Goal: Task Accomplishment & Management: Manage account settings

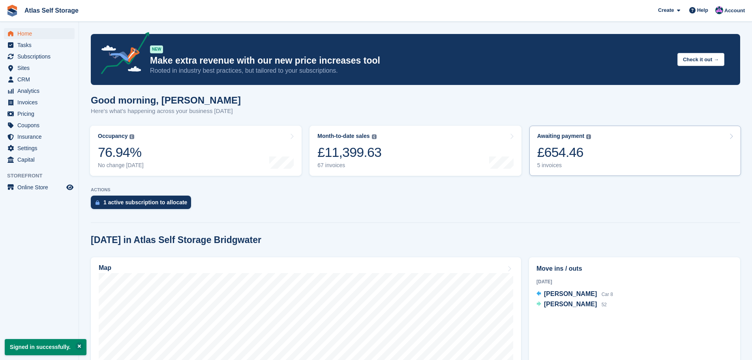
click at [552, 163] on div "5 invoices" at bounding box center [565, 165] width 54 height 7
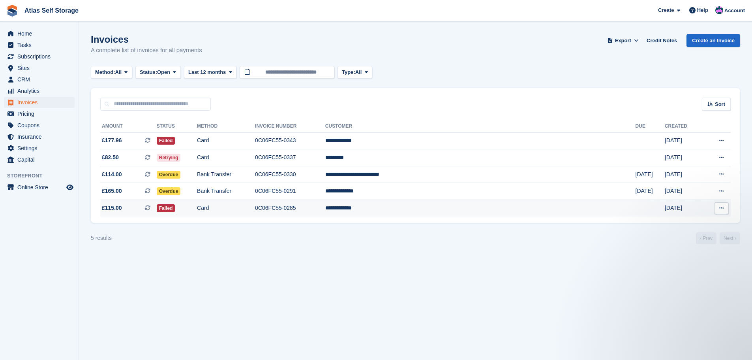
click at [117, 208] on span "£115.00" at bounding box center [112, 208] width 20 height 8
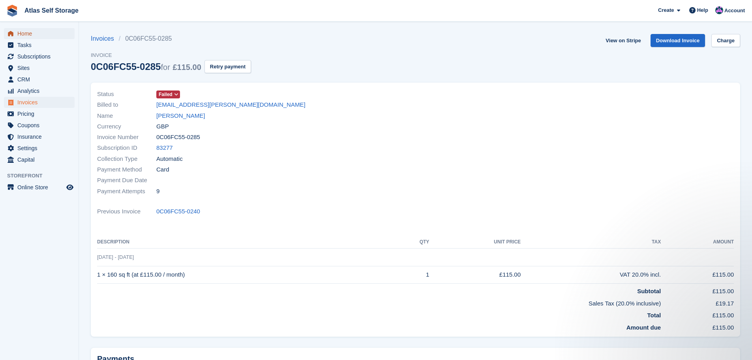
click at [24, 33] on span "Home" at bounding box center [40, 33] width 47 height 11
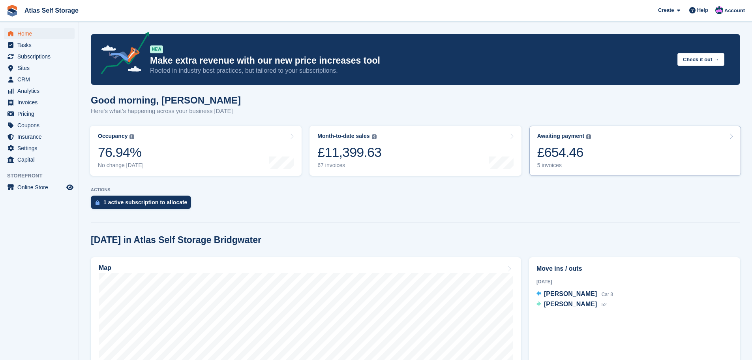
click at [546, 164] on div "5 invoices" at bounding box center [565, 165] width 54 height 7
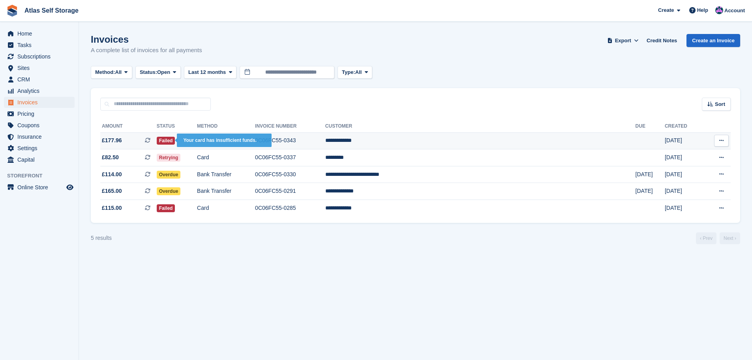
click at [175, 142] on span "Failed" at bounding box center [166, 141] width 19 height 8
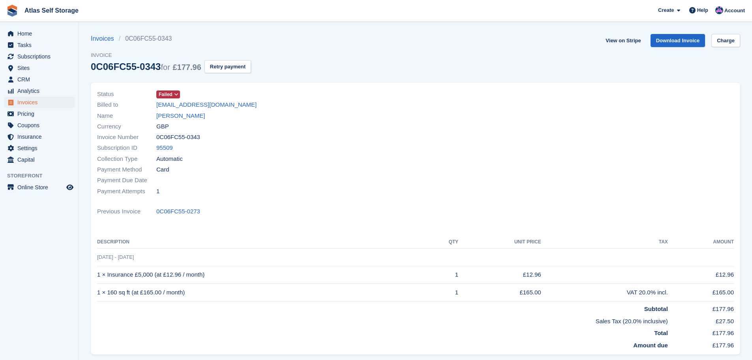
click at [174, 92] on icon at bounding box center [176, 94] width 4 height 5
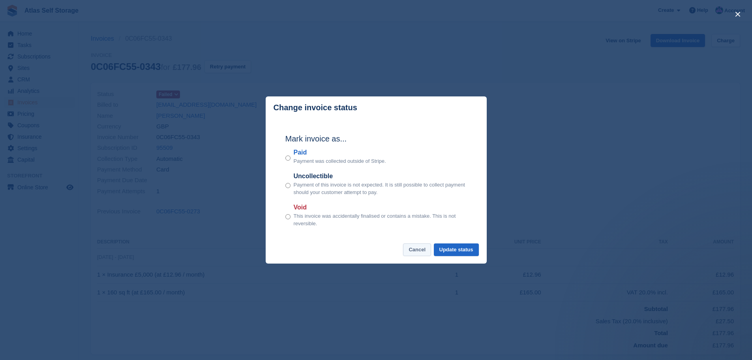
click at [420, 250] on button "Cancel" at bounding box center [417, 249] width 28 height 13
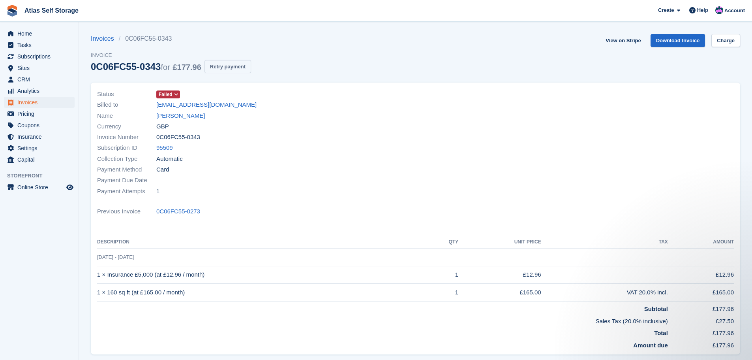
click at [224, 67] on button "Retry payment" at bounding box center [228, 66] width 47 height 13
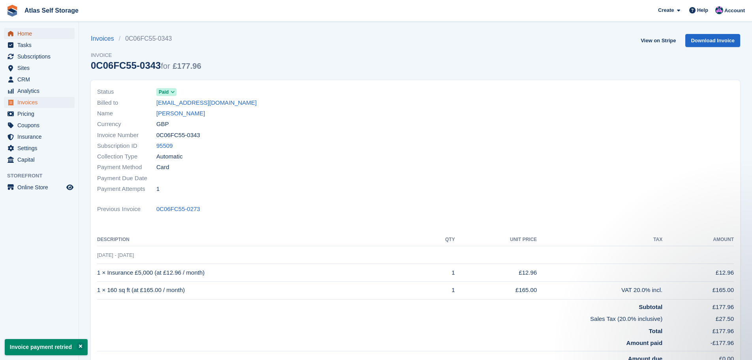
click at [26, 32] on span "Home" at bounding box center [40, 33] width 47 height 11
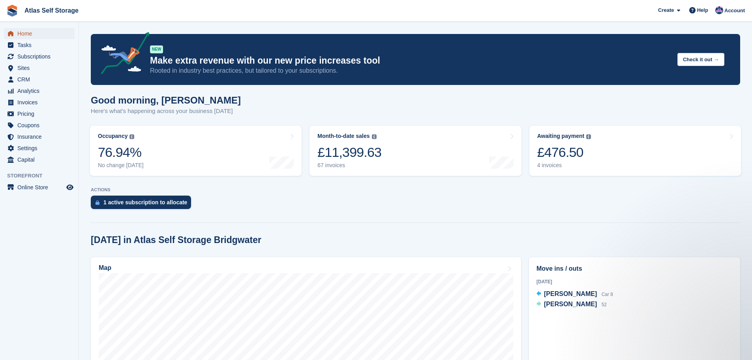
click at [27, 33] on span "Home" at bounding box center [40, 33] width 47 height 11
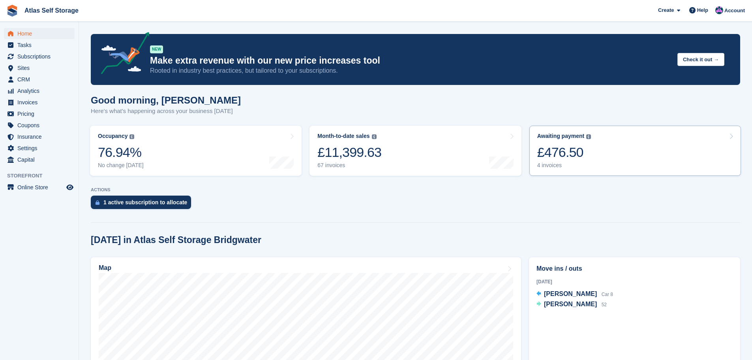
click at [549, 167] on div "4 invoices" at bounding box center [565, 165] width 54 height 7
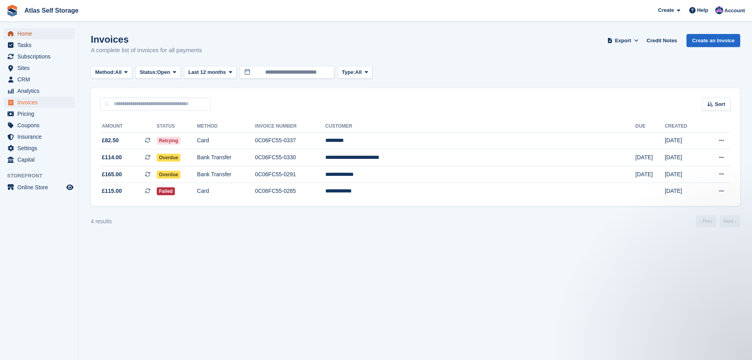
click at [24, 29] on span "Home" at bounding box center [40, 33] width 47 height 11
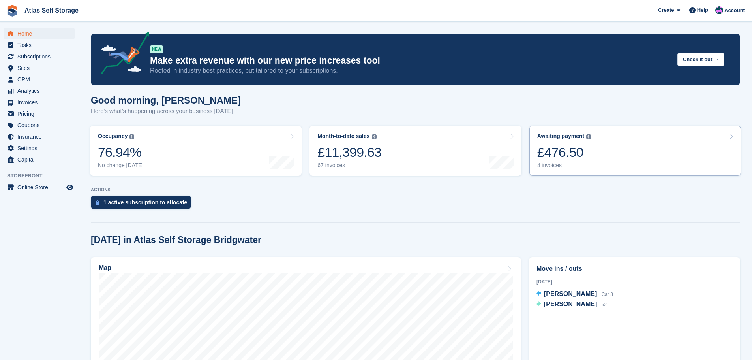
click at [547, 166] on div "4 invoices" at bounding box center [565, 165] width 54 height 7
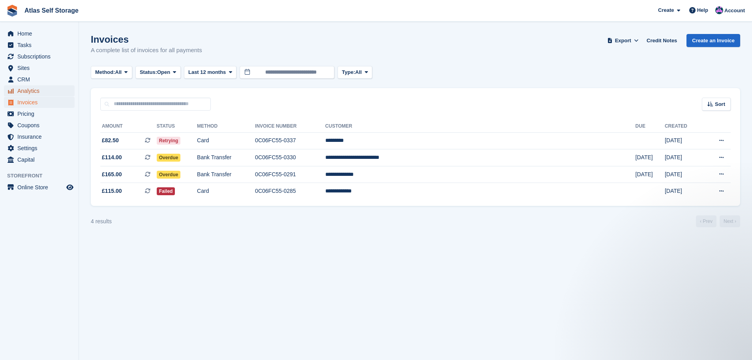
click at [34, 90] on span "Analytics" at bounding box center [40, 90] width 47 height 11
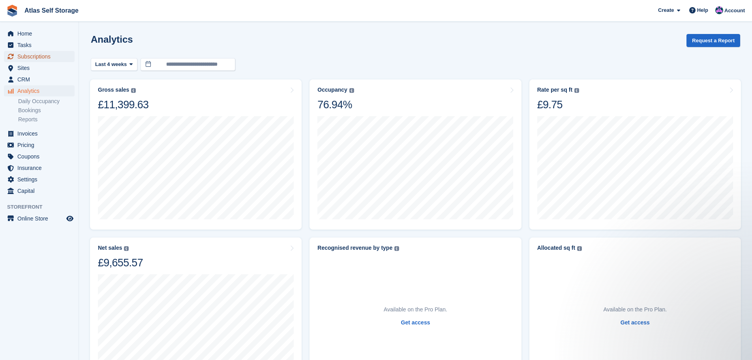
click at [35, 56] on span "Subscriptions" at bounding box center [40, 56] width 47 height 11
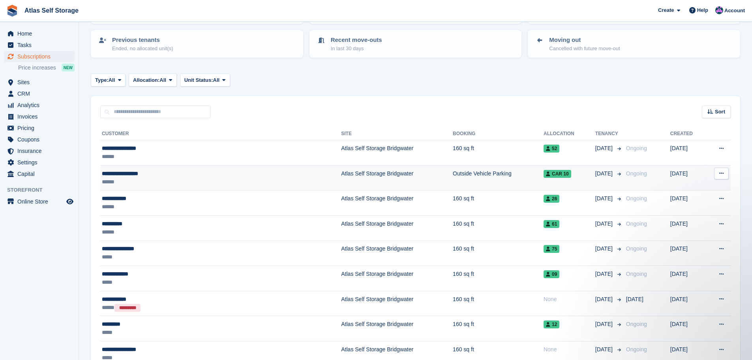
click at [721, 174] on icon at bounding box center [722, 173] width 4 height 5
click at [712, 205] on p "Cancel subscription" at bounding box center [691, 206] width 69 height 10
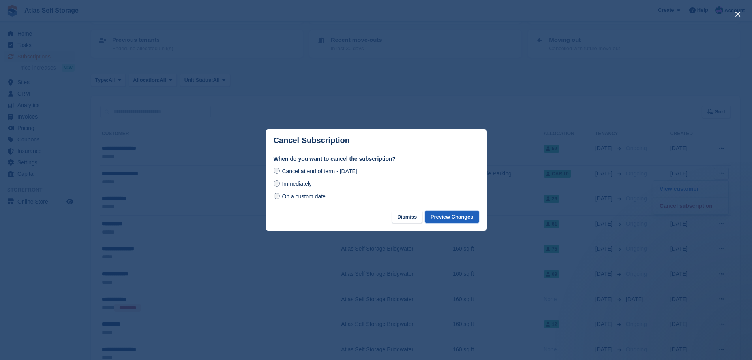
click at [448, 216] on button "Preview Changes" at bounding box center [452, 217] width 54 height 13
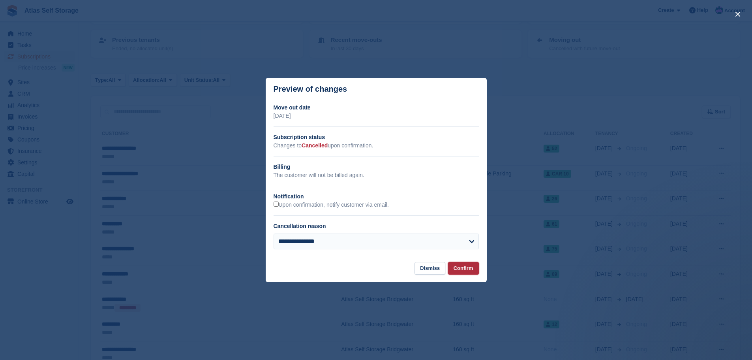
click at [466, 268] on button "Confirm" at bounding box center [463, 268] width 31 height 13
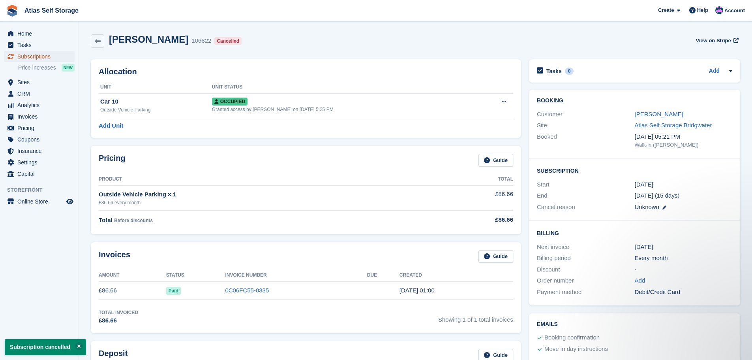
click at [25, 57] on span "Subscriptions" at bounding box center [40, 56] width 47 height 11
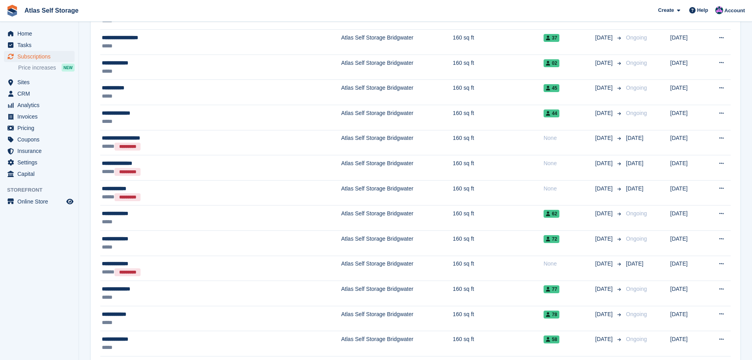
scroll to position [632, 0]
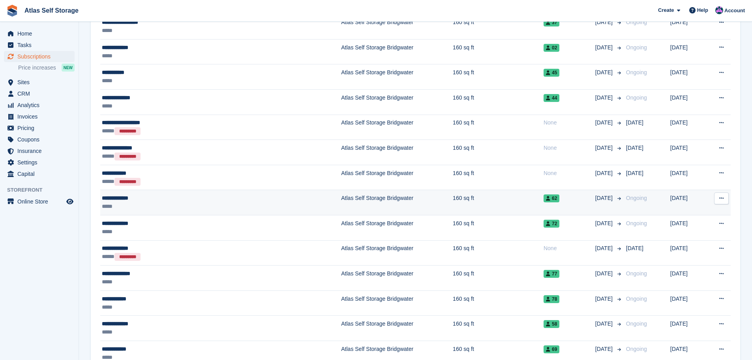
click at [250, 203] on div "*****" at bounding box center [179, 206] width 154 height 8
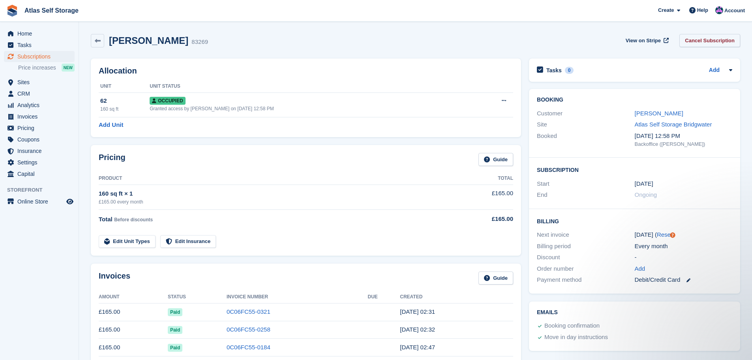
click at [722, 39] on link "Cancel Subscription" at bounding box center [710, 40] width 61 height 13
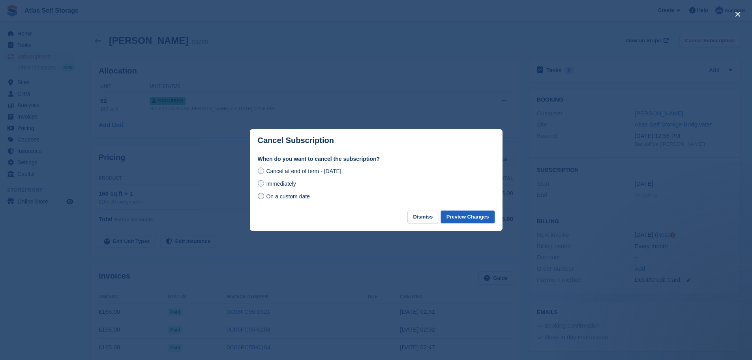
click at [473, 216] on button "Preview Changes" at bounding box center [468, 217] width 54 height 13
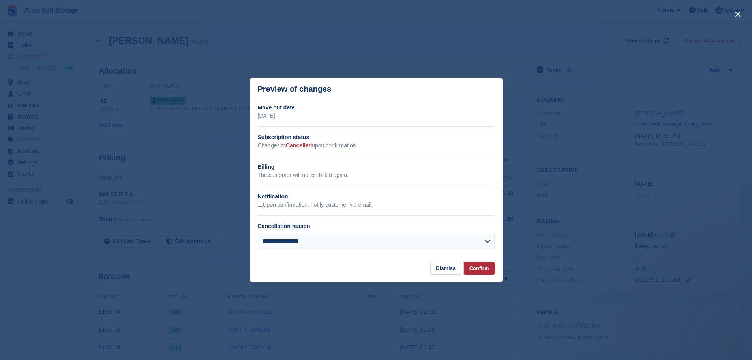
click at [482, 269] on button "Confirm" at bounding box center [479, 268] width 31 height 13
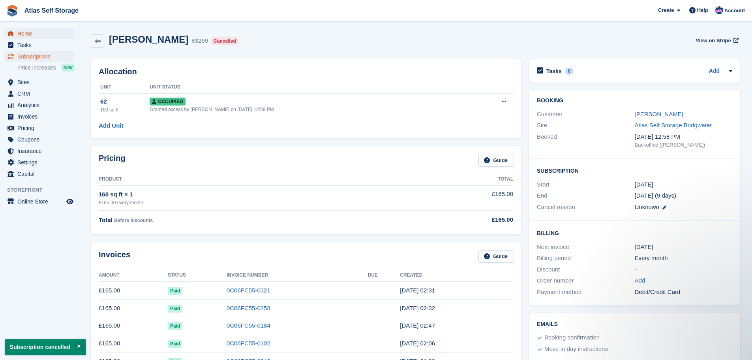
click at [24, 32] on span "Home" at bounding box center [40, 33] width 47 height 11
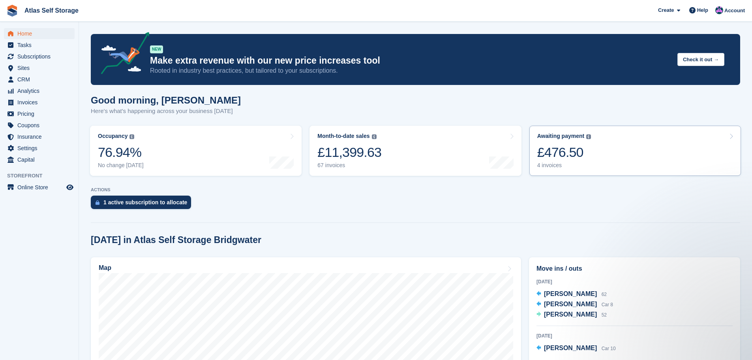
click at [546, 165] on div "4 invoices" at bounding box center [565, 165] width 54 height 7
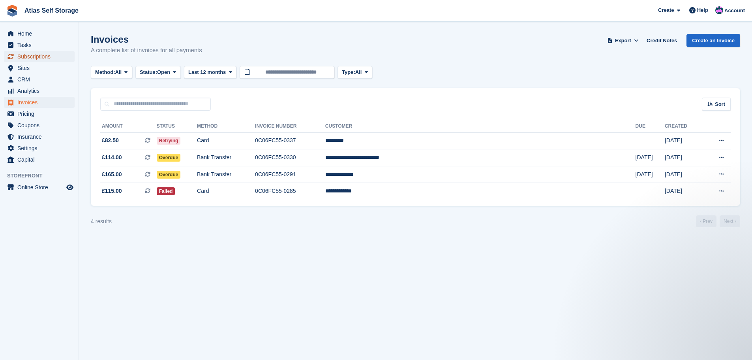
click at [26, 57] on span "Subscriptions" at bounding box center [40, 56] width 47 height 11
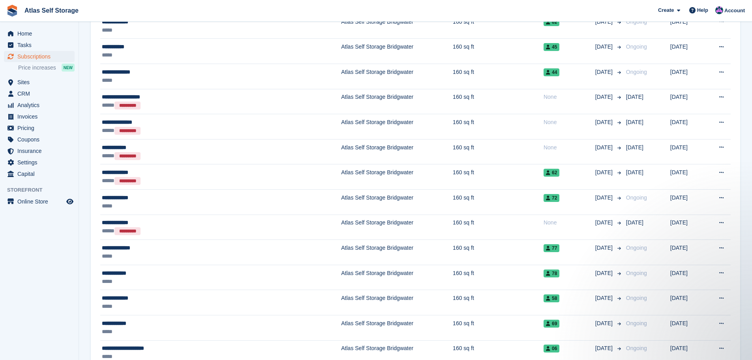
scroll to position [671, 0]
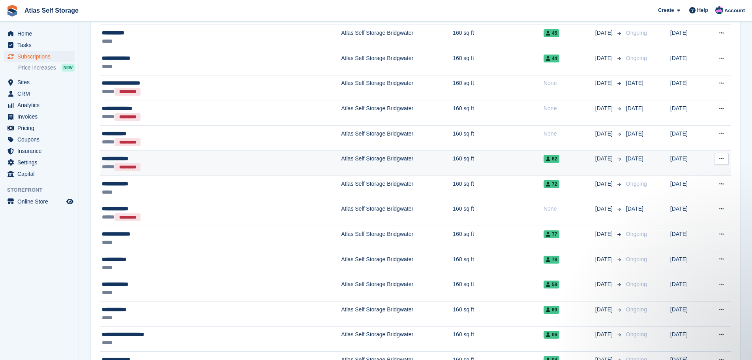
click at [723, 156] on icon at bounding box center [722, 158] width 4 height 5
click at [453, 158] on td "160 sq ft" at bounding box center [498, 162] width 91 height 25
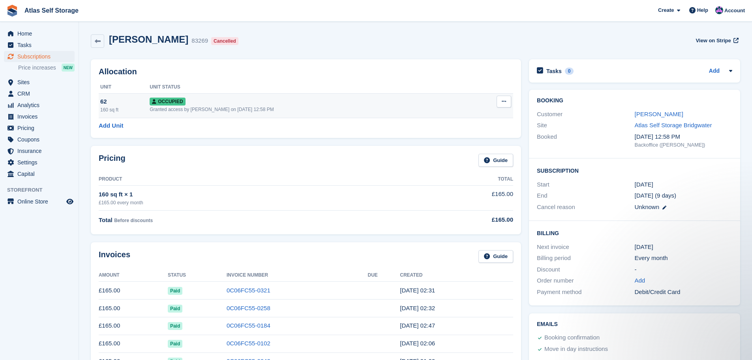
click at [504, 99] on icon at bounding box center [504, 101] width 4 height 5
click at [453, 142] on p "Deallocate" at bounding box center [473, 144] width 69 height 10
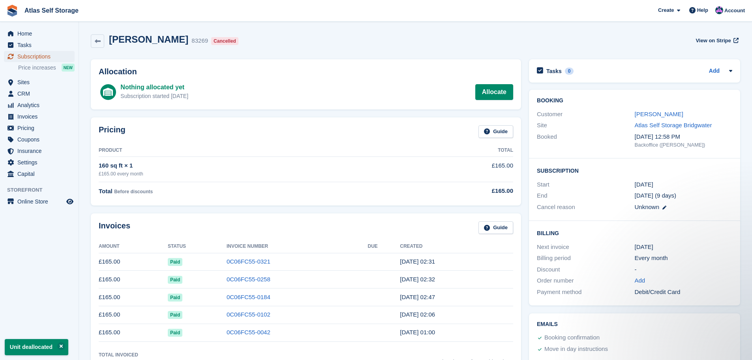
click at [36, 56] on span "Subscriptions" at bounding box center [40, 56] width 47 height 11
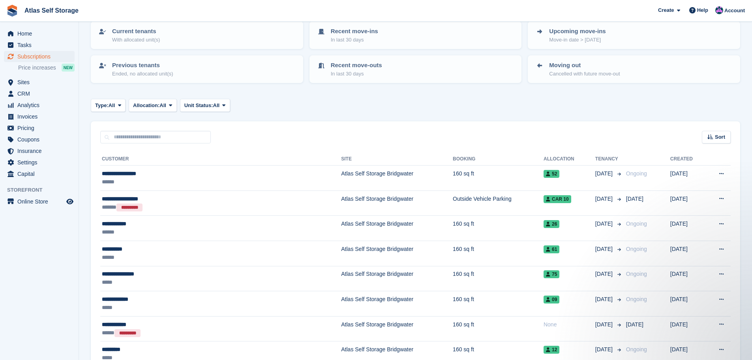
scroll to position [39, 0]
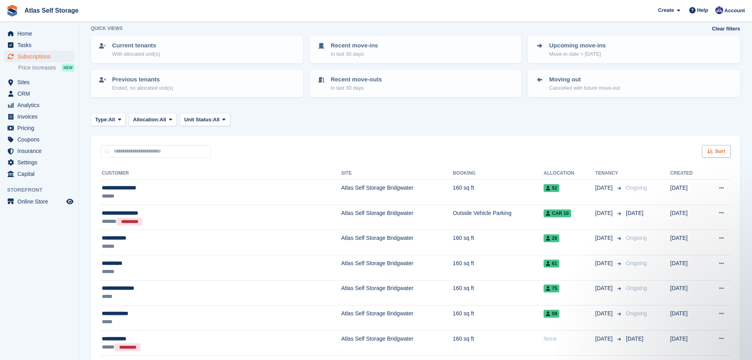
click at [715, 151] on div "Sort" at bounding box center [716, 151] width 29 height 13
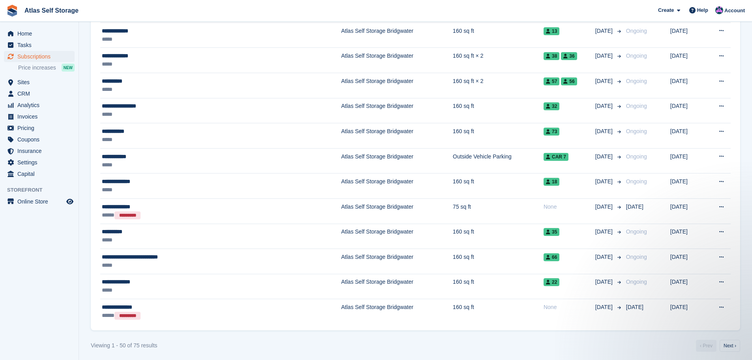
scroll to position [1154, 0]
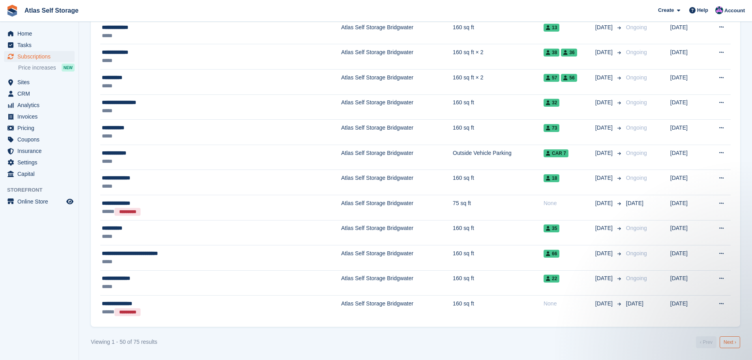
click at [727, 338] on link "Next ›" at bounding box center [730, 342] width 21 height 12
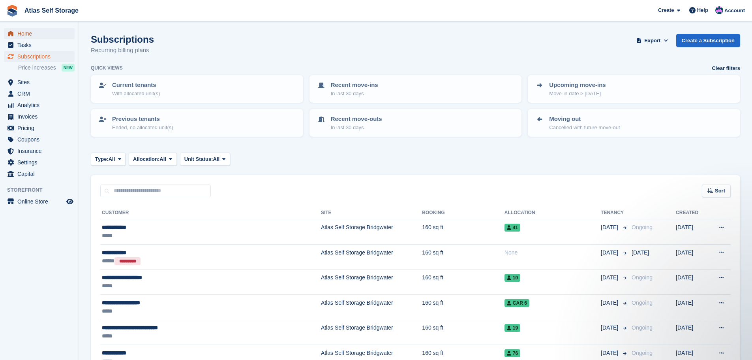
click at [24, 30] on span "Home" at bounding box center [40, 33] width 47 height 11
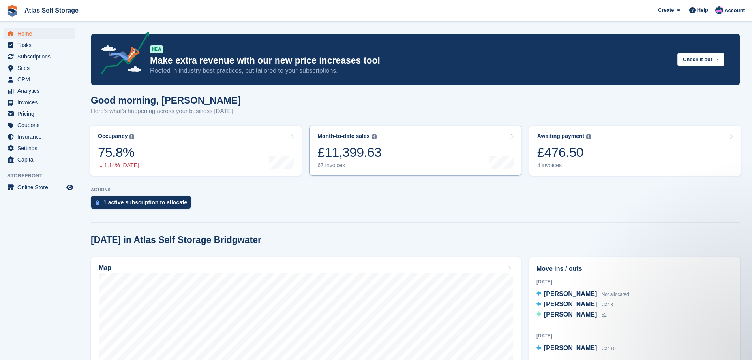
click at [334, 165] on div "67 invoices" at bounding box center [350, 165] width 64 height 7
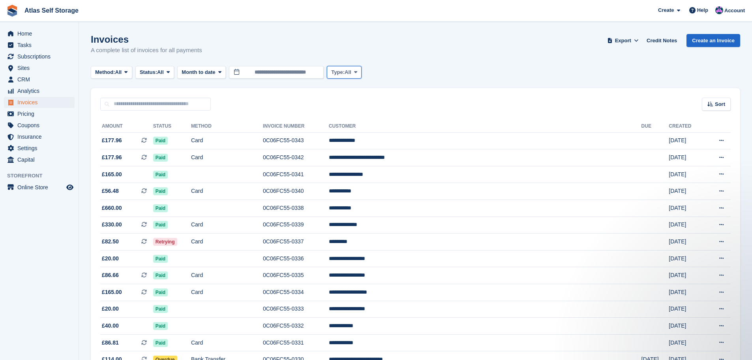
click at [357, 70] on icon at bounding box center [355, 72] width 3 height 5
click at [33, 90] on span "Analytics" at bounding box center [40, 90] width 47 height 11
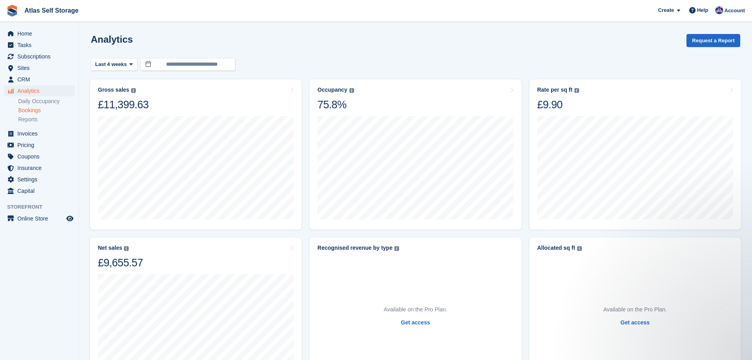
click at [33, 109] on link "Bookings" at bounding box center [46, 111] width 56 height 8
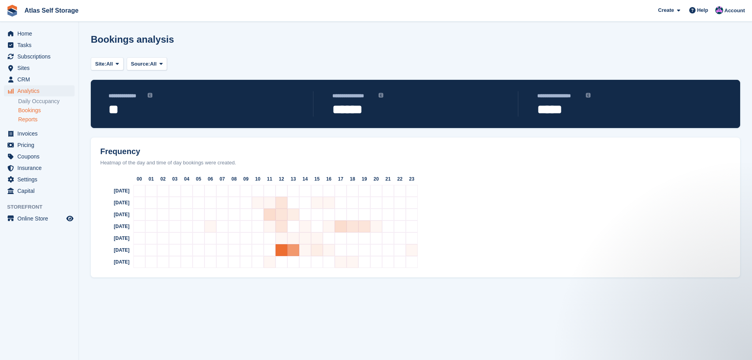
click at [31, 118] on link "Reports" at bounding box center [46, 120] width 56 height 8
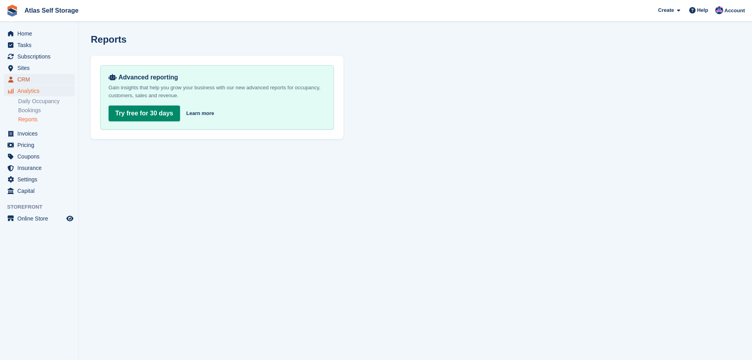
click at [24, 77] on span "CRM" at bounding box center [40, 79] width 47 height 11
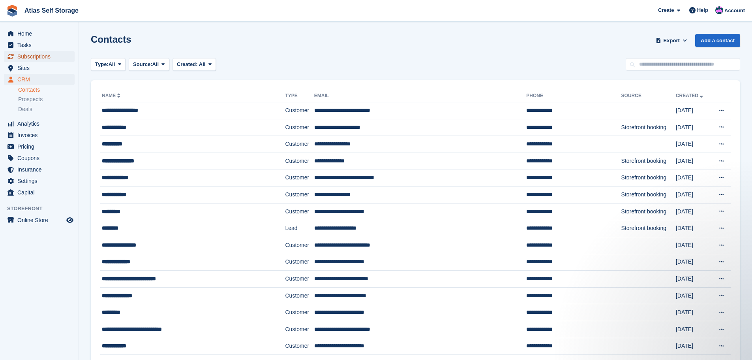
click at [30, 53] on span "Subscriptions" at bounding box center [40, 56] width 47 height 11
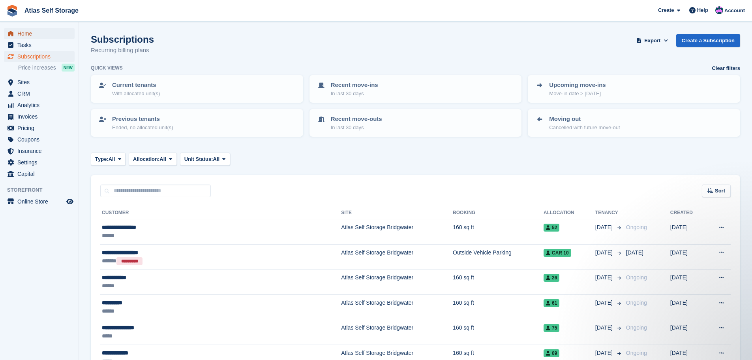
click at [33, 32] on span "Home" at bounding box center [40, 33] width 47 height 11
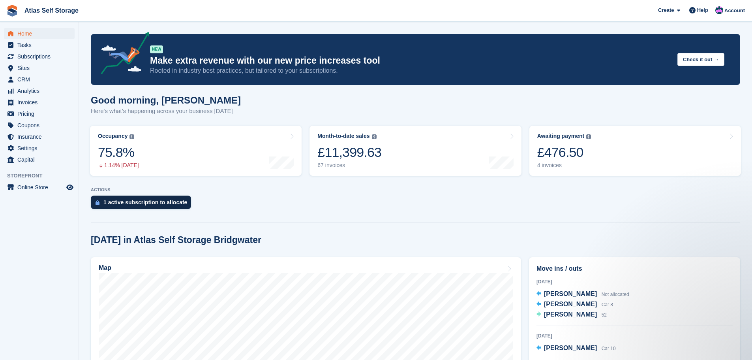
click at [122, 202] on div "1 active subscription to allocate" at bounding box center [145, 202] width 84 height 6
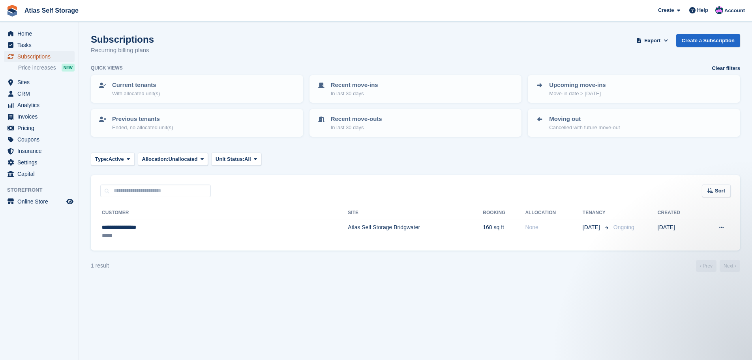
click at [27, 55] on span "Subscriptions" at bounding box center [40, 56] width 47 height 11
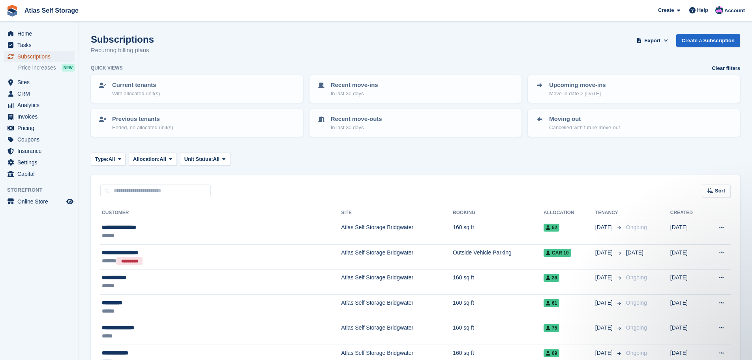
click at [25, 54] on span "Subscriptions" at bounding box center [40, 56] width 47 height 11
